Goal: Transaction & Acquisition: Purchase product/service

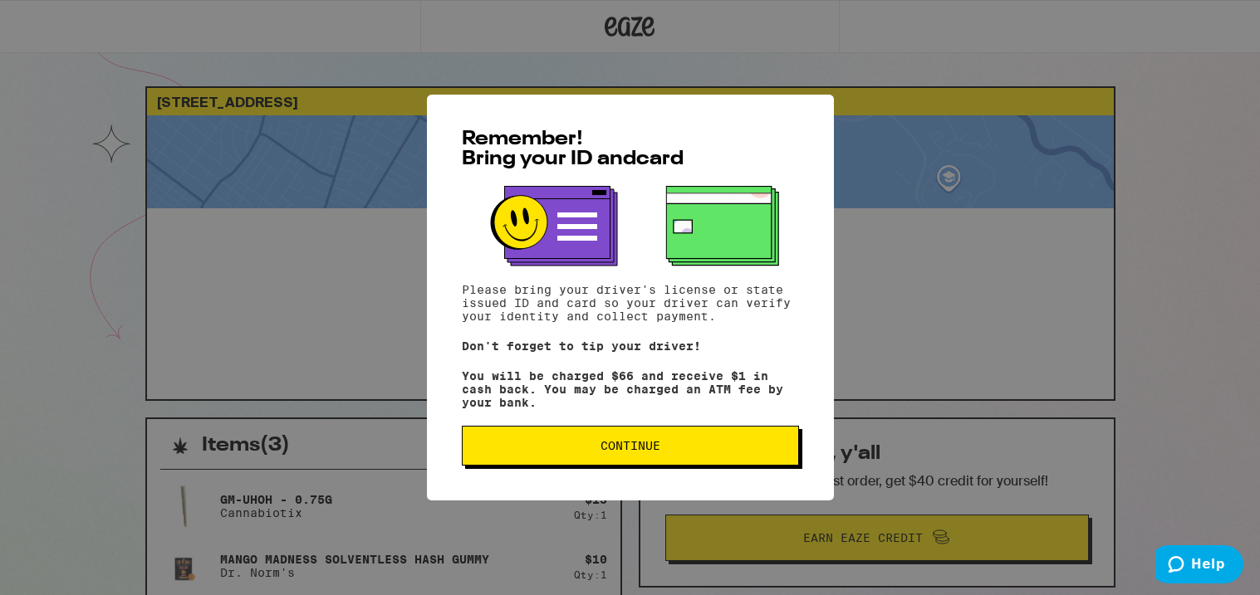
click at [630, 444] on span "Continue" at bounding box center [630, 446] width 60 height 12
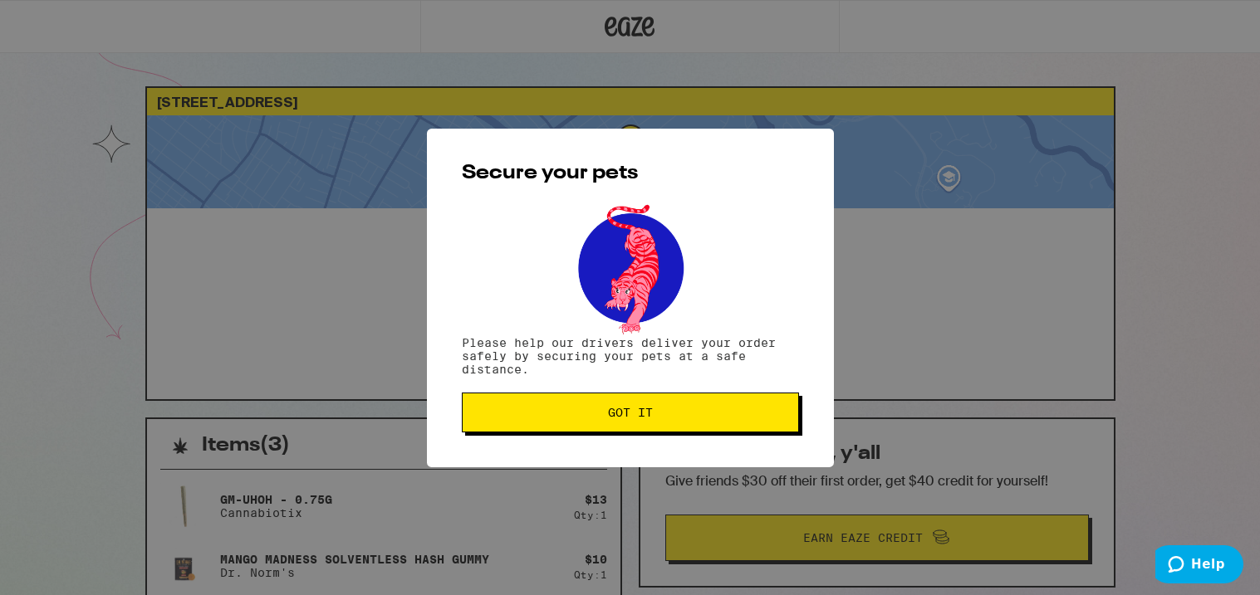
click at [631, 410] on span "Got it" at bounding box center [630, 413] width 45 height 12
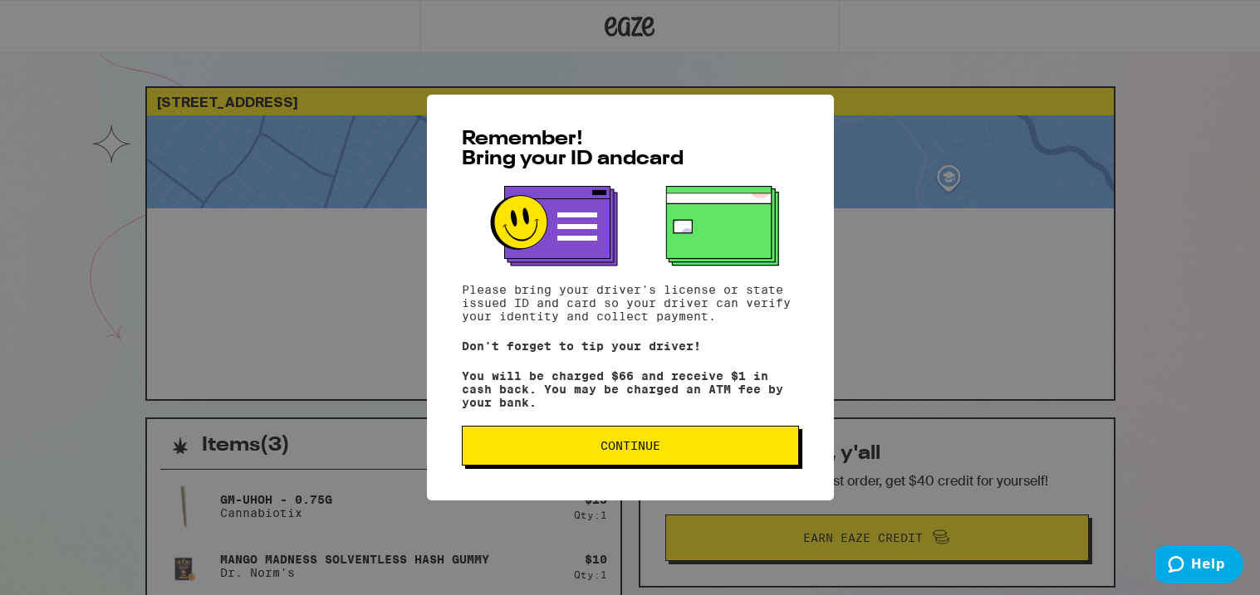
click at [634, 452] on span "Continue" at bounding box center [630, 446] width 60 height 12
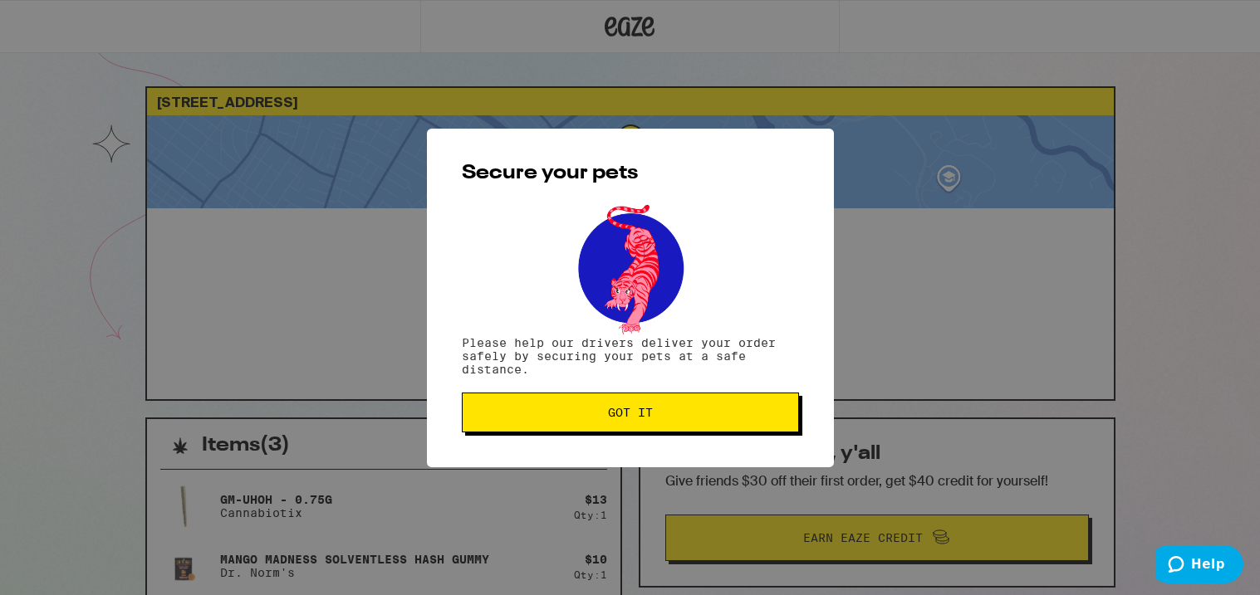
click at [633, 419] on span "Got it" at bounding box center [630, 413] width 45 height 12
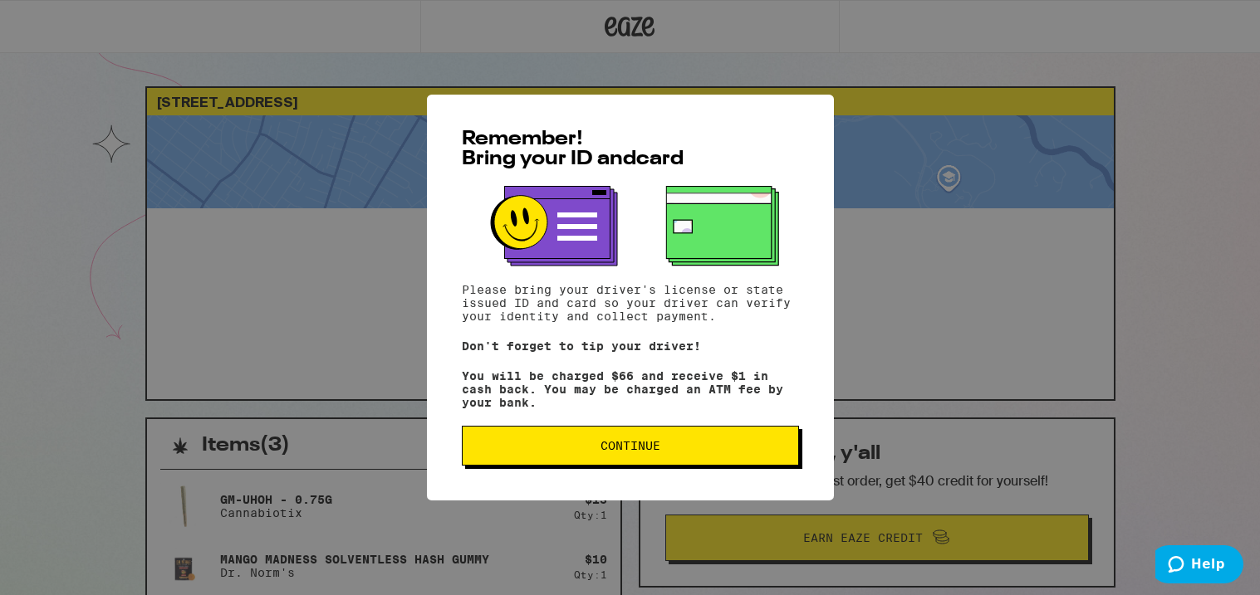
click at [503, 448] on span "Continue" at bounding box center [630, 446] width 309 height 12
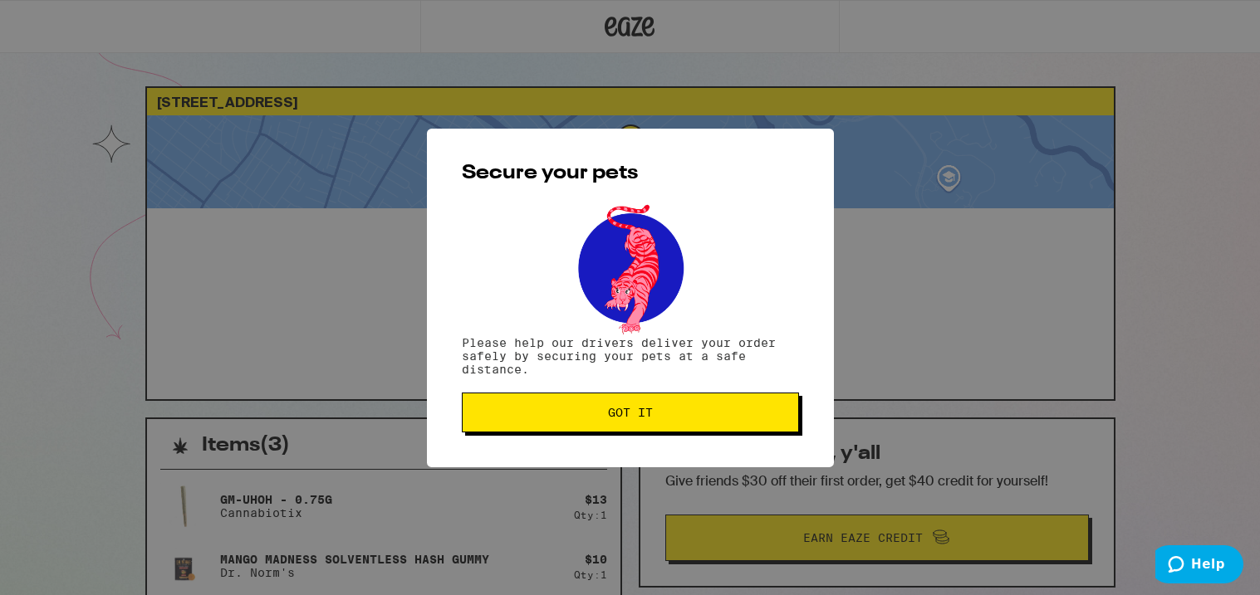
click at [492, 421] on button "Got it" at bounding box center [630, 413] width 337 height 40
